Goal: Task Accomplishment & Management: Use online tool/utility

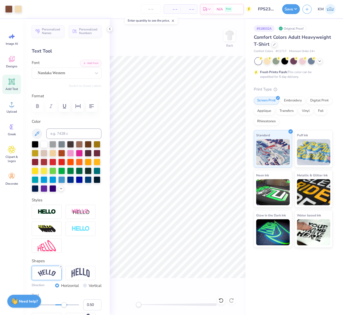
scroll to position [30, 0]
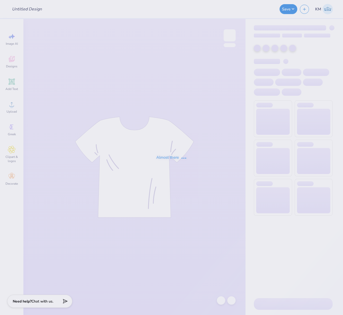
type input "FPS239999"
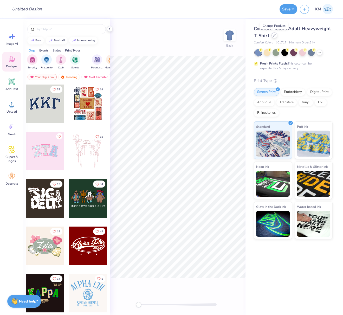
click at [274, 36] on icon at bounding box center [274, 35] width 3 height 3
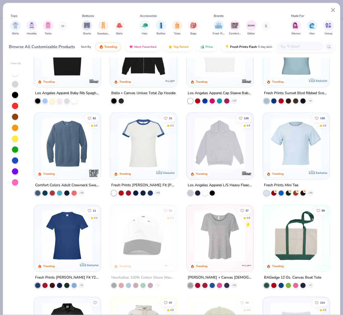
scroll to position [503, 0]
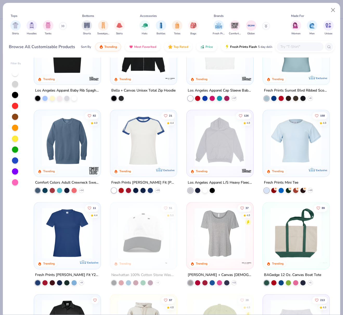
click at [220, 243] on img at bounding box center [220, 232] width 56 height 51
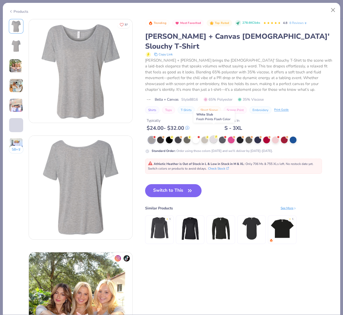
click at [213, 136] on div at bounding box center [213, 139] width 7 height 7
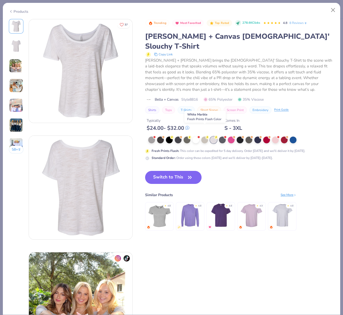
drag, startPoint x: 205, startPoint y: 130, endPoint x: 206, endPoint y: 134, distance: 4.0
click at [205, 136] on div at bounding box center [204, 139] width 7 height 7
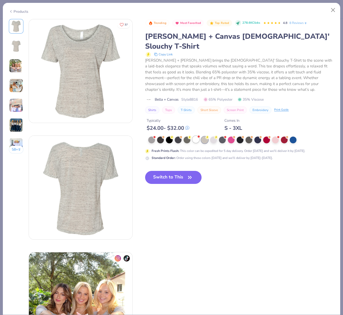
click at [195, 136] on div at bounding box center [195, 139] width 7 height 7
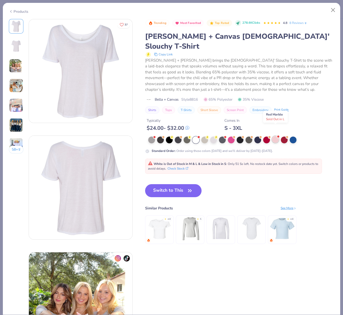
click at [277, 136] on div at bounding box center [275, 139] width 7 height 7
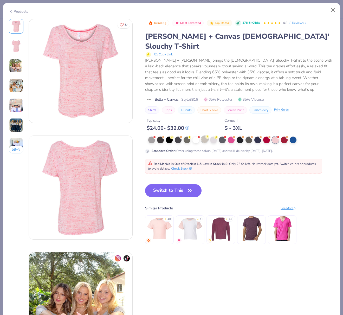
click at [205, 136] on div at bounding box center [204, 139] width 7 height 7
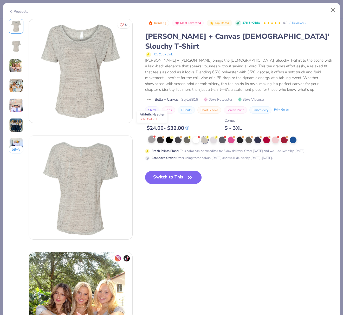
click at [152, 136] on div at bounding box center [151, 139] width 7 height 7
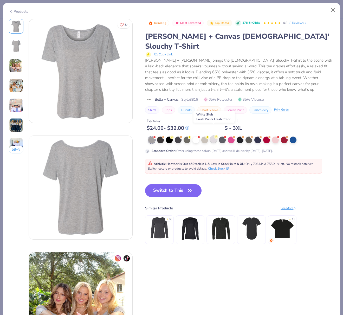
click at [213, 136] on div at bounding box center [213, 139] width 7 height 7
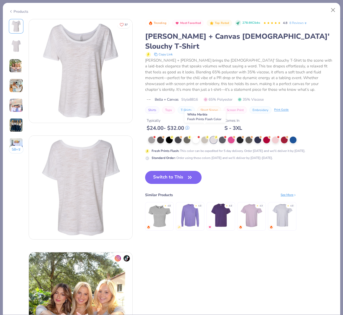
drag, startPoint x: 203, startPoint y: 129, endPoint x: 206, endPoint y: 138, distance: 9.0
click at [203, 136] on div at bounding box center [204, 139] width 7 height 7
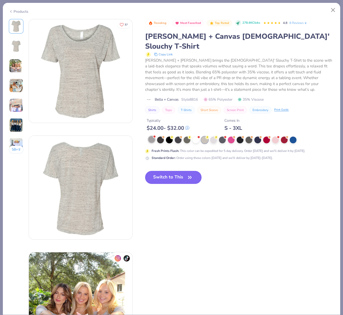
click at [152, 136] on div at bounding box center [151, 139] width 7 height 7
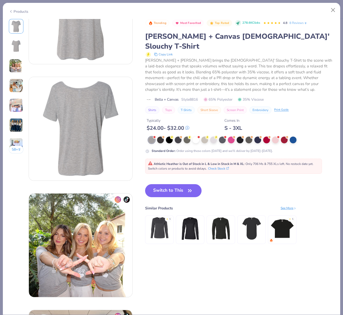
scroll to position [56, 0]
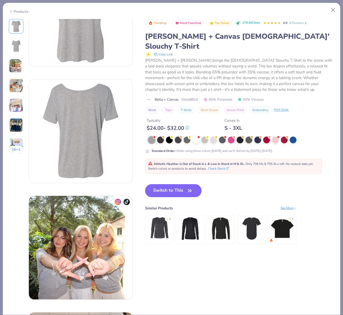
click at [196, 136] on div at bounding box center [195, 139] width 7 height 7
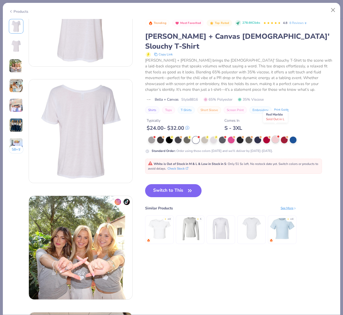
click at [277, 136] on div at bounding box center [275, 139] width 7 height 7
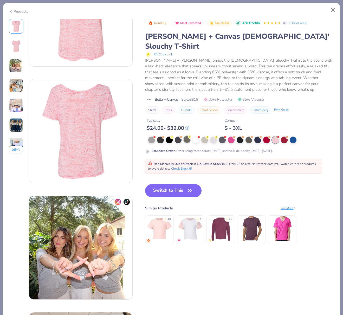
click at [186, 136] on div at bounding box center [186, 139] width 7 height 7
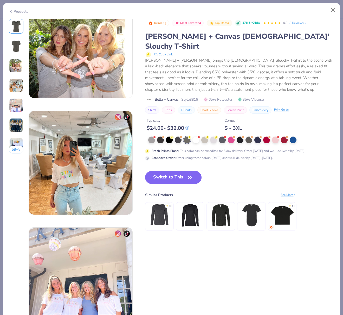
scroll to position [258, 0]
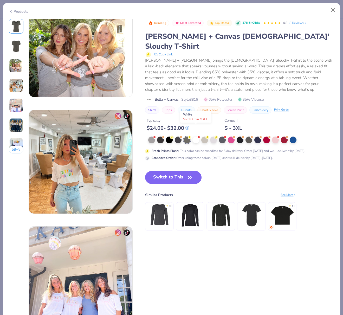
drag, startPoint x: 196, startPoint y: 129, endPoint x: 205, endPoint y: 143, distance: 16.6
click at [196, 136] on div at bounding box center [195, 139] width 7 height 7
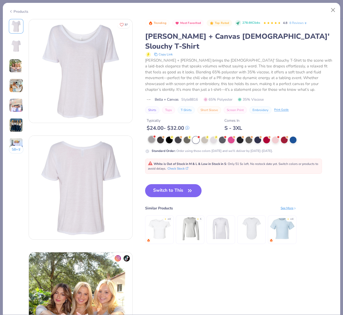
click at [150, 136] on div at bounding box center [151, 139] width 7 height 7
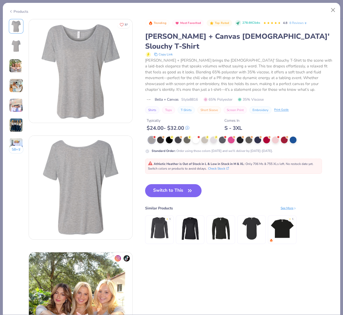
click at [175, 184] on button "Switch to This" at bounding box center [173, 190] width 56 height 13
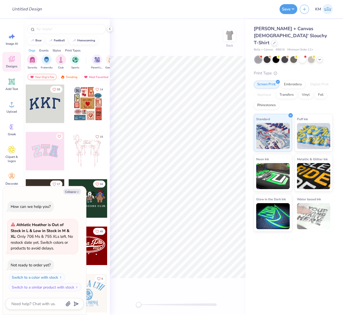
type textarea "x"
